Goal: Contribute content

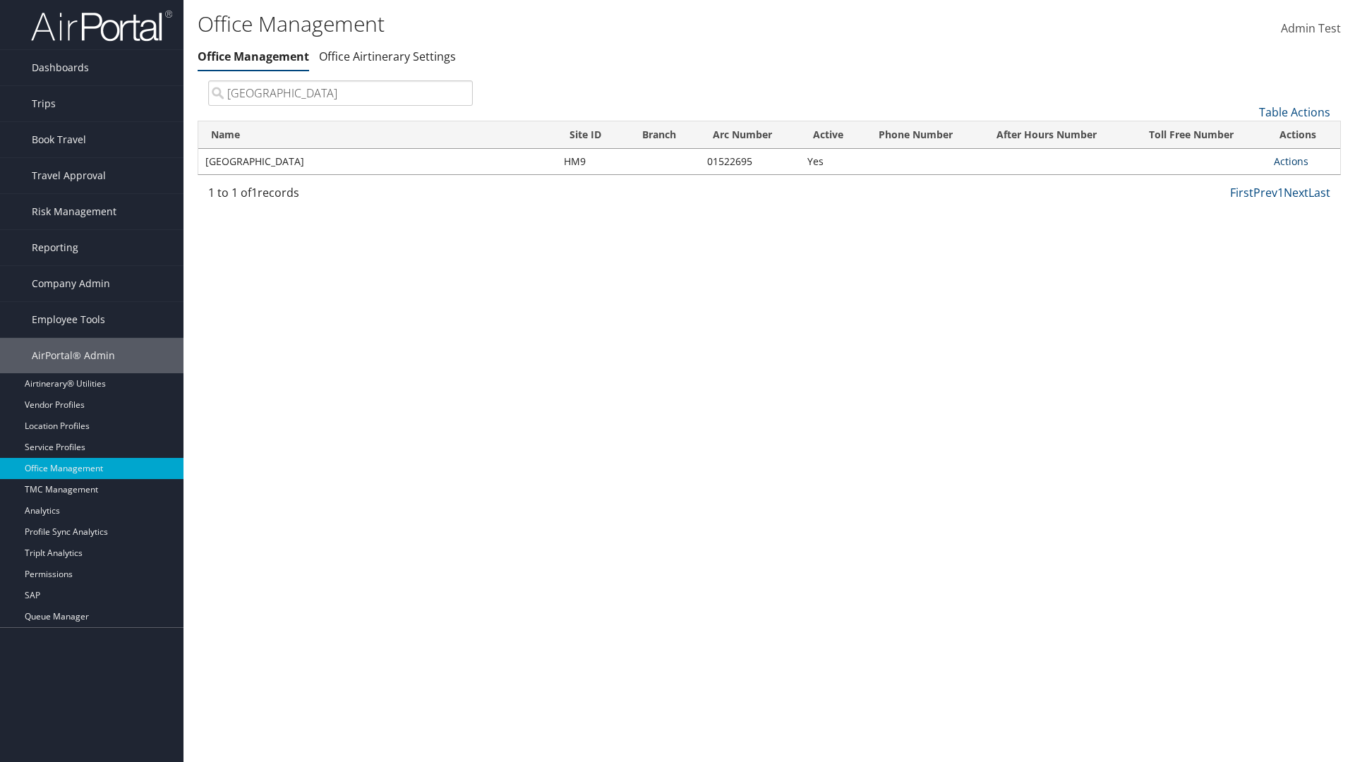
type input "[GEOGRAPHIC_DATA]"
click at [1290, 161] on link "Actions" at bounding box center [1290, 161] width 35 height 13
click at [1244, 301] on link "Manage Office Queues" at bounding box center [1244, 302] width 119 height 24
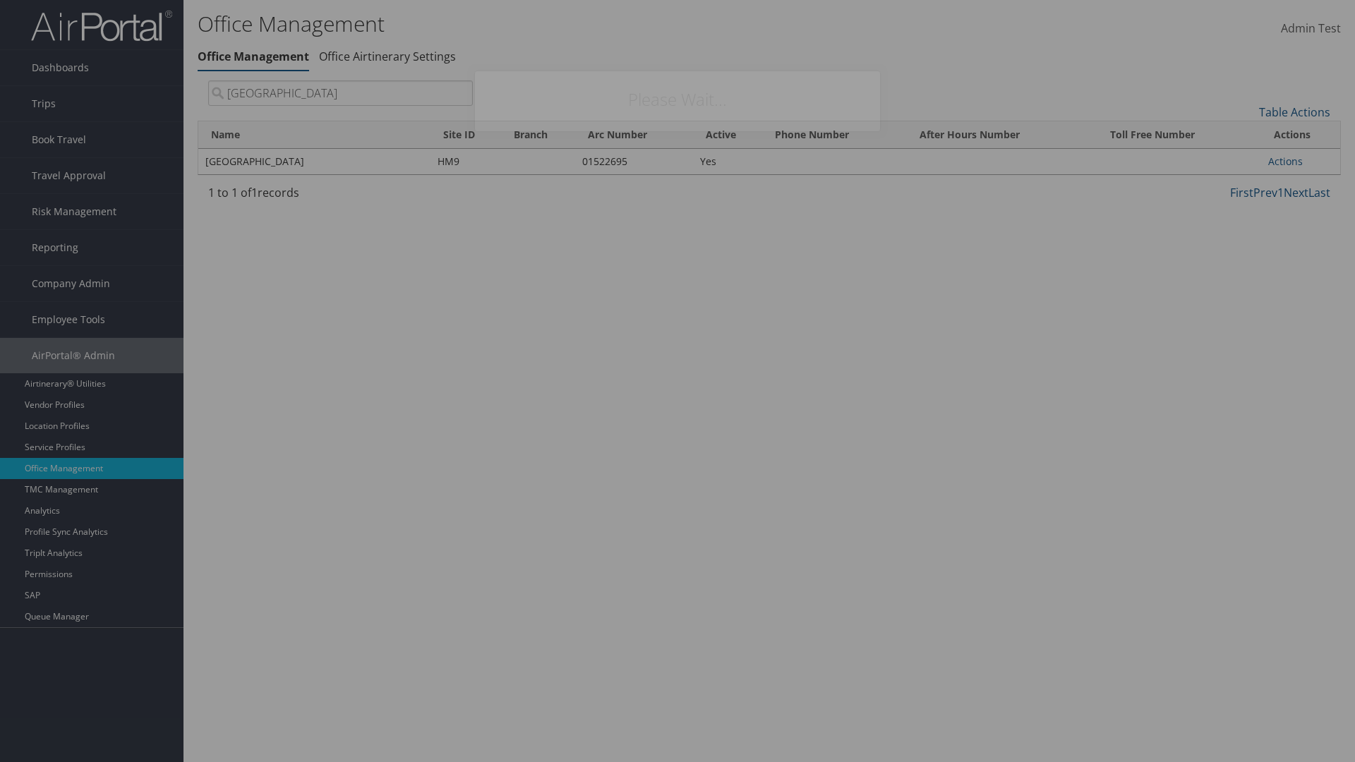
click at [977, 158] on link "Table Actions" at bounding box center [977, 159] width 71 height 16
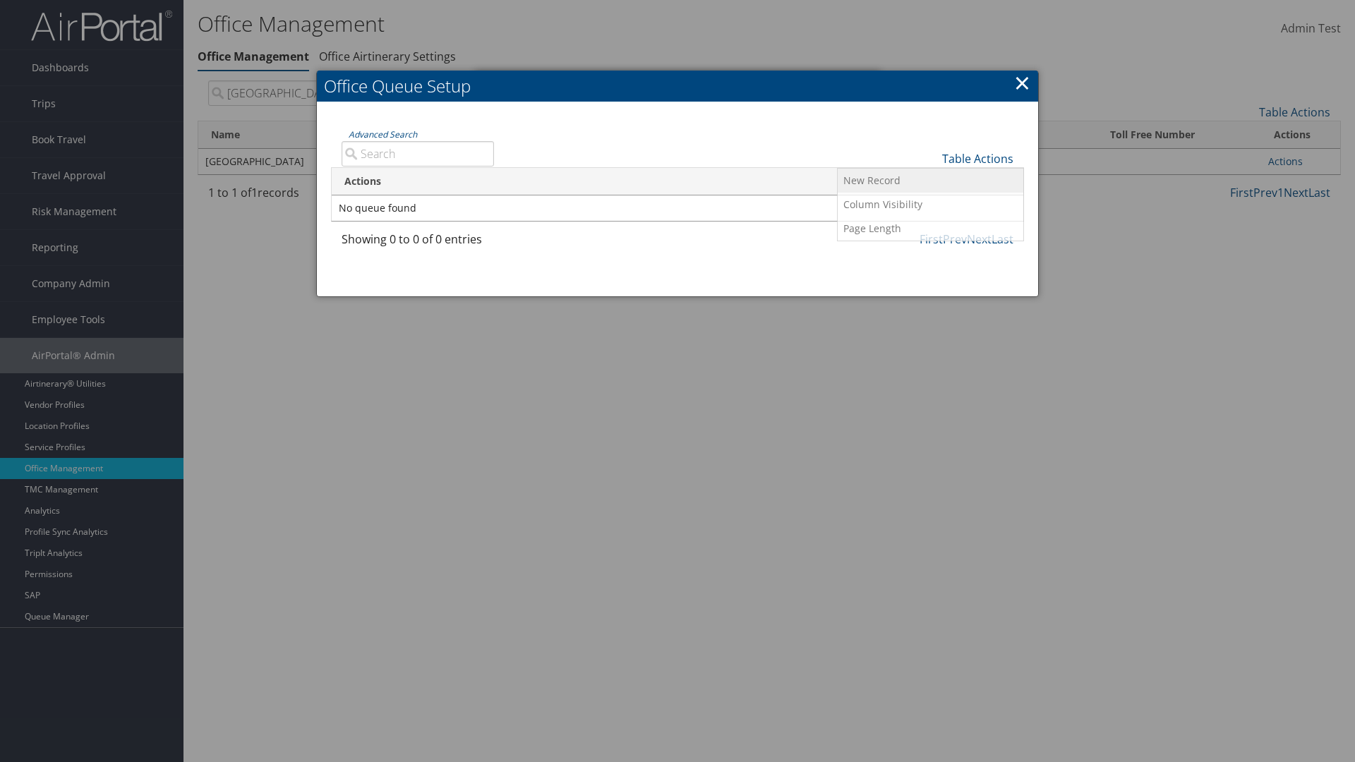
click at [930, 180] on link "New Record" at bounding box center [930, 181] width 186 height 24
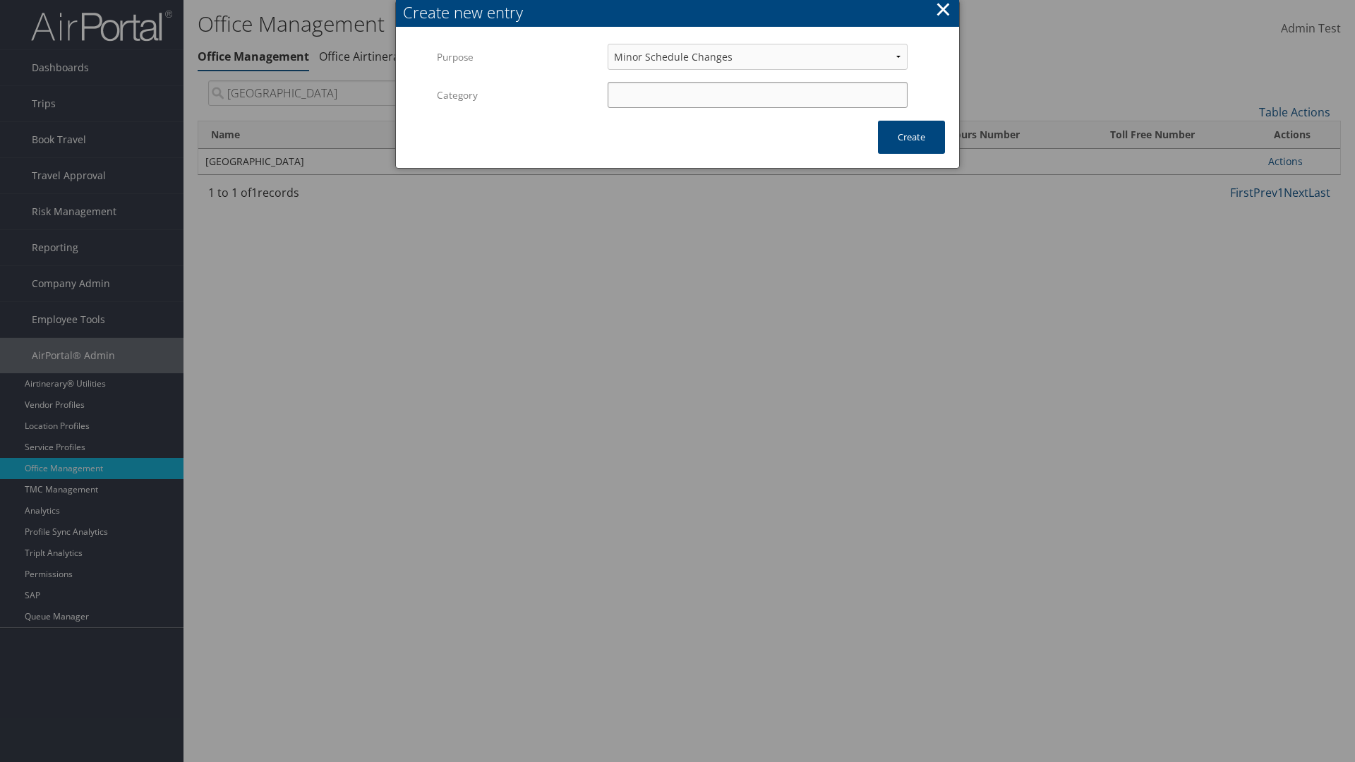
click at [757, 95] on input "Category" at bounding box center [757, 95] width 300 height 26
type input "test"
click at [911, 137] on button "Create" at bounding box center [911, 137] width 67 height 33
